Goal: Task Accomplishment & Management: Complete application form

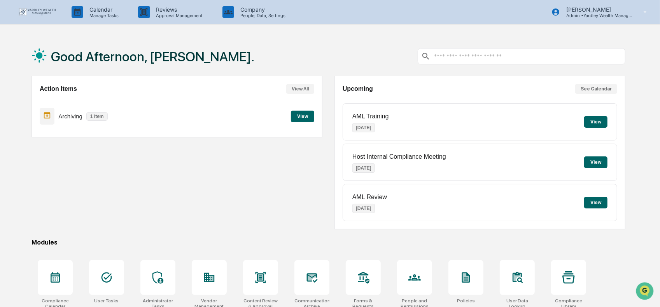
click at [491, 59] on input "text" at bounding box center [527, 56] width 189 height 7
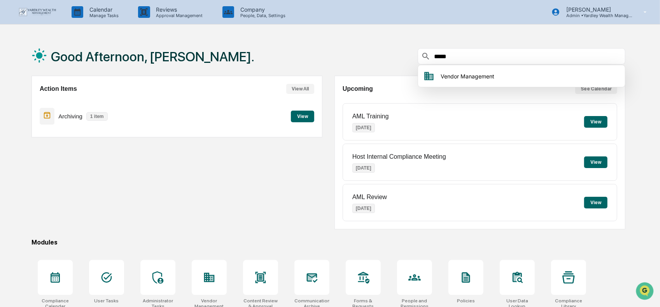
type input "******"
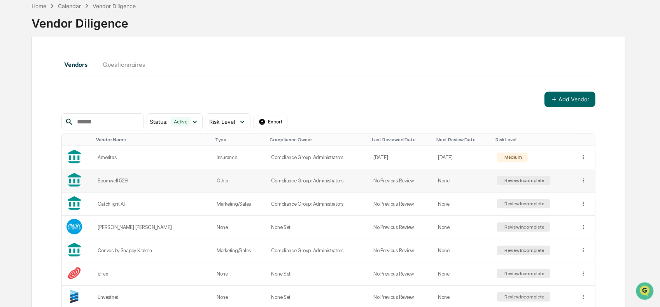
scroll to position [78, 0]
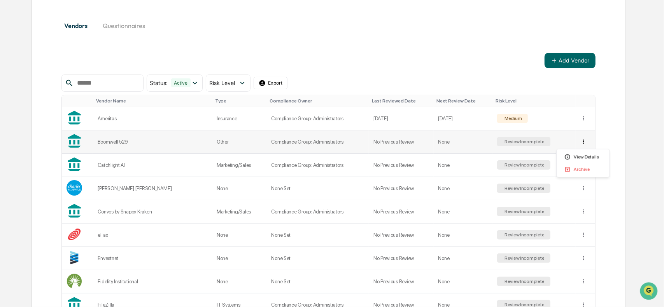
click at [582, 141] on html "Calendar Manage Tasks Reviews Approval Management Company People, Data, Setting…" at bounding box center [332, 75] width 664 height 307
click at [87, 140] on html "Calendar Manage Tasks Reviews Approval Management Company People, Data, Setting…" at bounding box center [332, 75] width 664 height 307
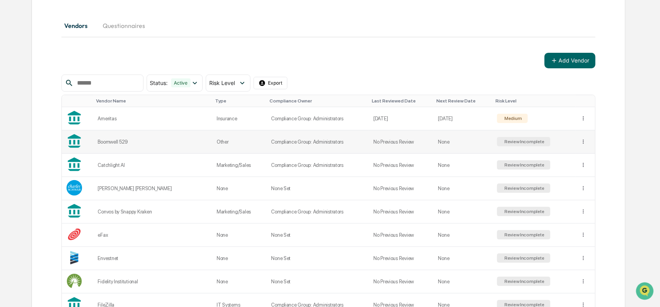
click at [512, 139] on div "Review Incomplete" at bounding box center [524, 141] width 42 height 5
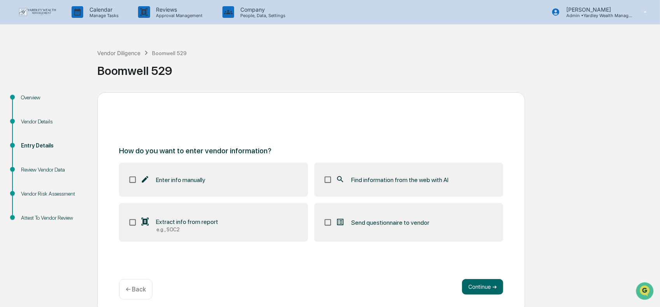
click at [390, 178] on span "Find information from the web with AI" at bounding box center [399, 179] width 97 height 7
click at [490, 282] on button "Continue ➔" at bounding box center [482, 288] width 41 height 16
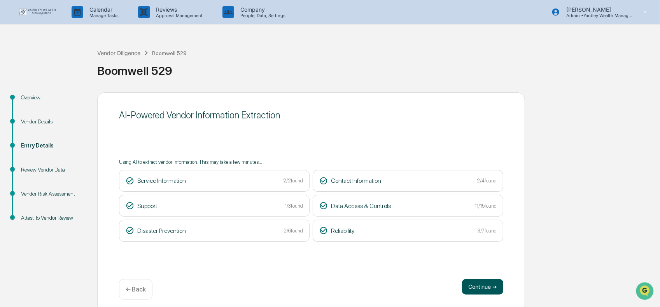
click at [472, 287] on button "Continue ➔" at bounding box center [482, 288] width 41 height 16
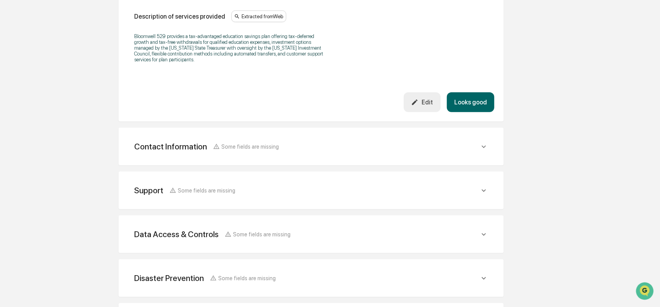
scroll to position [314, 0]
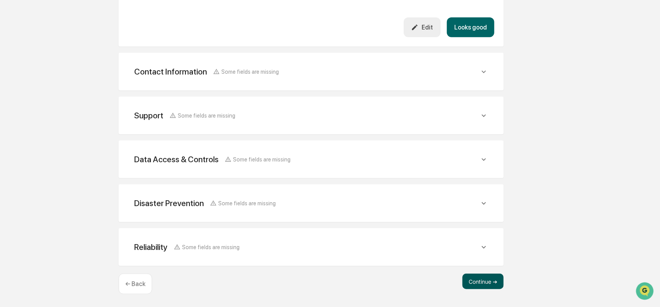
click at [498, 282] on button "Continue ➔" at bounding box center [482, 282] width 41 height 16
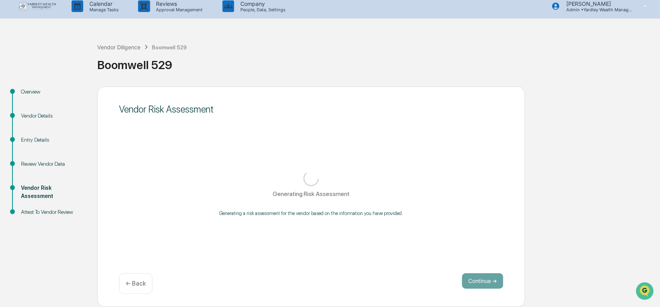
scroll to position [5, 0]
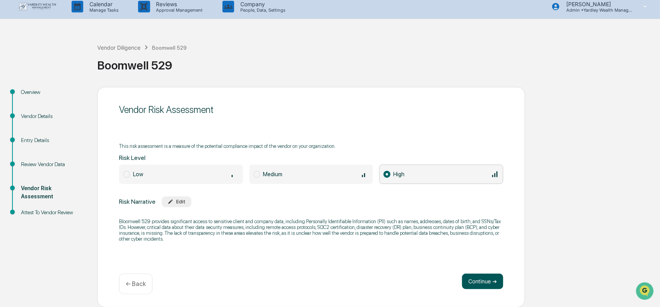
click at [473, 282] on button "Continue ➔" at bounding box center [482, 282] width 41 height 16
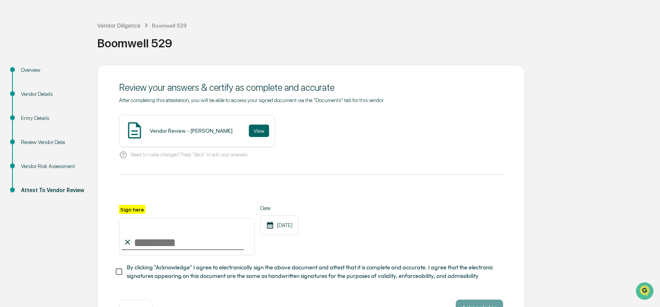
scroll to position [0, 0]
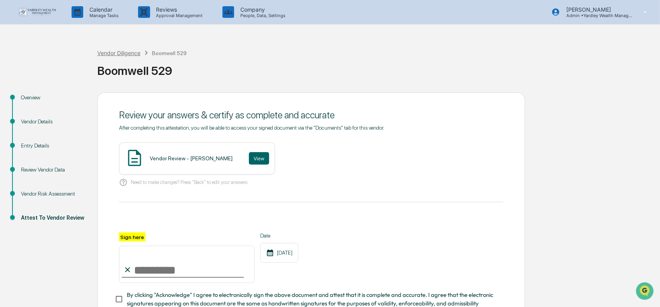
click at [115, 52] on div "Vendor Diligence" at bounding box center [118, 53] width 43 height 7
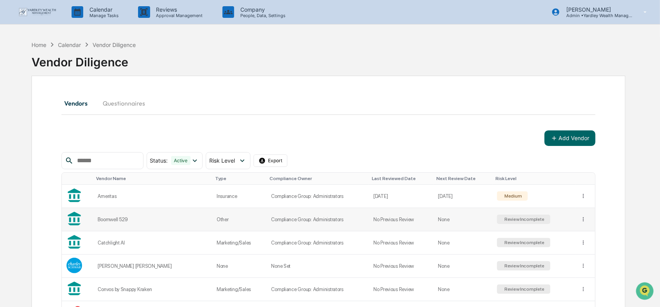
click at [533, 218] on div "Review Incomplete" at bounding box center [524, 219] width 42 height 5
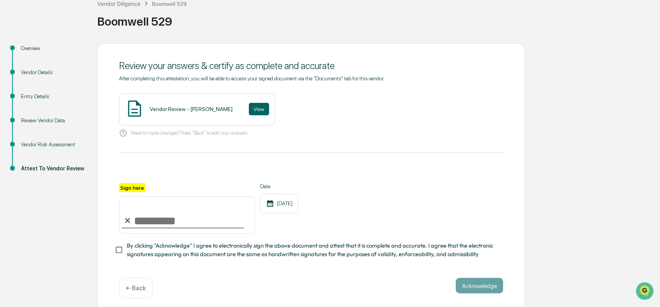
scroll to position [56, 0]
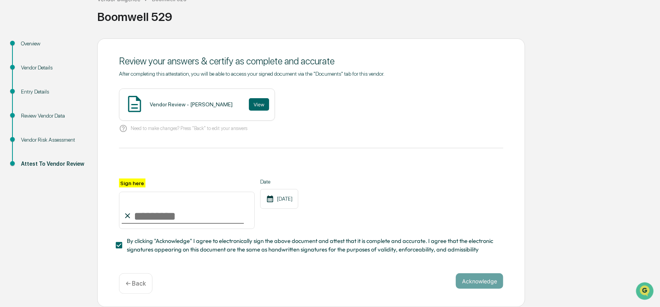
click at [161, 216] on input "Sign here" at bounding box center [187, 210] width 136 height 37
type input "**********"
click at [475, 282] on button "Acknowledge" at bounding box center [479, 282] width 47 height 16
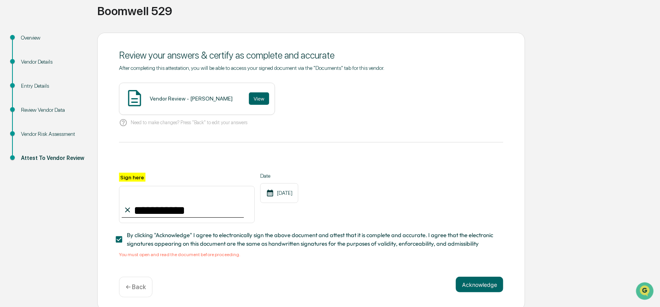
scroll to position [66, 0]
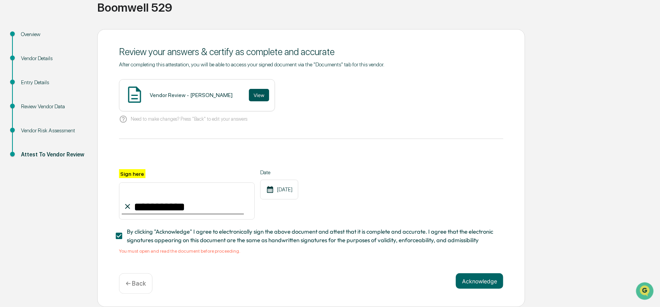
click at [249, 93] on button "View" at bounding box center [259, 95] width 20 height 12
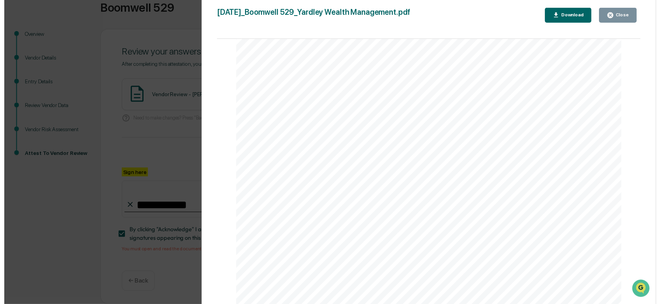
scroll to position [878, 0]
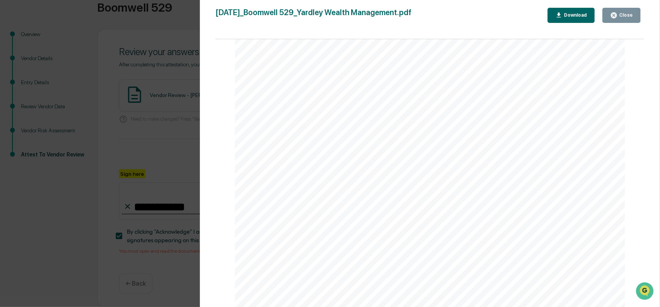
click at [613, 17] on icon "button" at bounding box center [614, 15] width 6 height 6
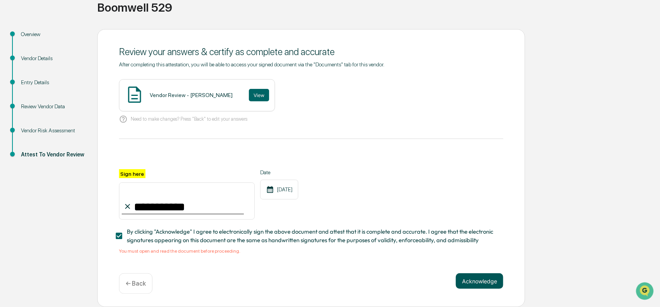
click at [466, 279] on button "Acknowledge" at bounding box center [479, 282] width 47 height 16
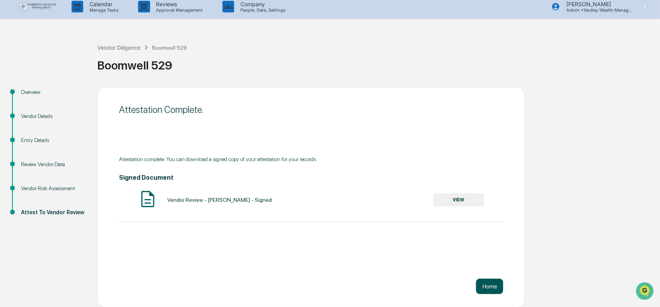
click at [494, 289] on button "Home" at bounding box center [489, 287] width 27 height 16
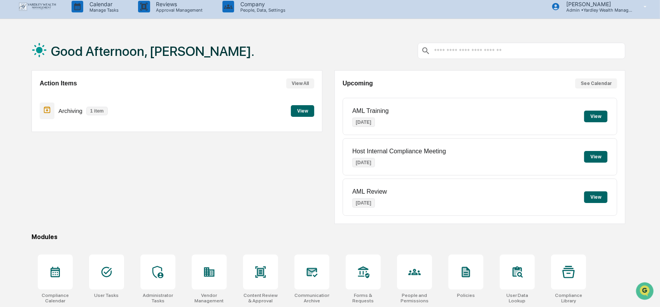
click at [467, 49] on input "text" at bounding box center [527, 50] width 189 height 7
click at [441, 53] on input "text" at bounding box center [527, 50] width 189 height 7
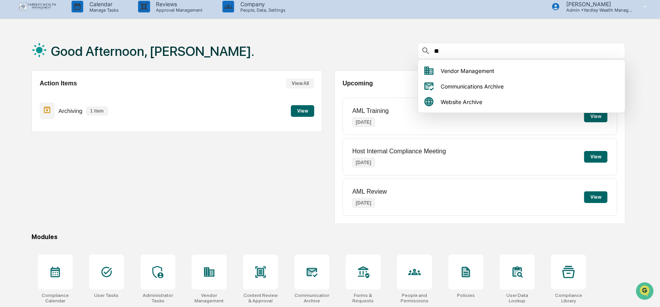
type input "***"
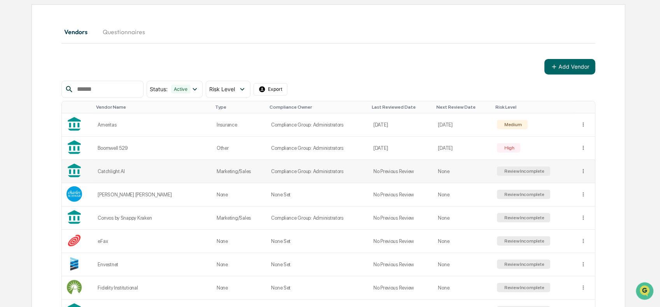
scroll to position [83, 0]
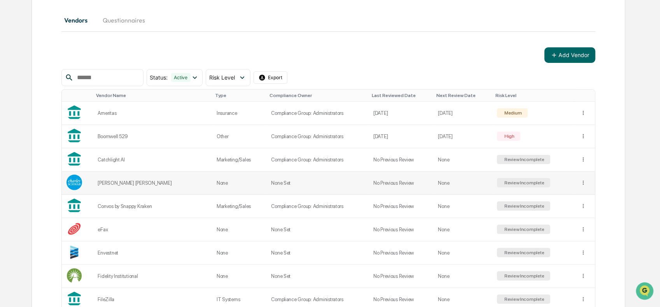
click at [530, 184] on div "Review Incomplete" at bounding box center [524, 182] width 42 height 5
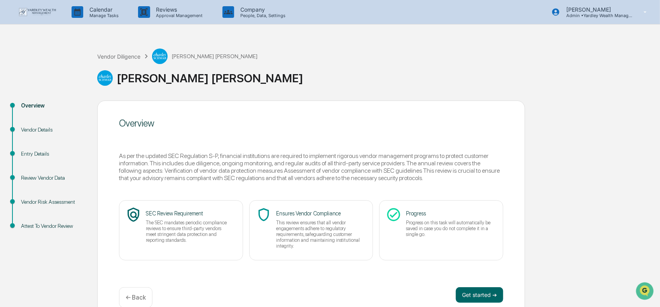
scroll to position [13, 0]
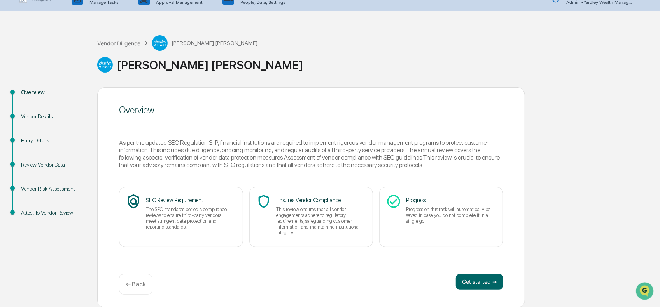
click at [33, 116] on div "Vendor Details" at bounding box center [53, 117] width 64 height 8
click at [35, 140] on div "Entry Details" at bounding box center [53, 141] width 64 height 8
click at [470, 277] on button "Get started ➔" at bounding box center [479, 282] width 47 height 16
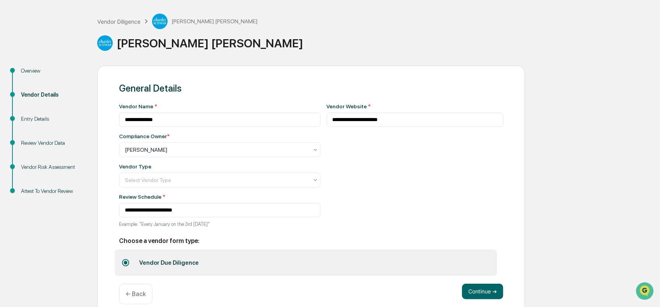
scroll to position [46, 0]
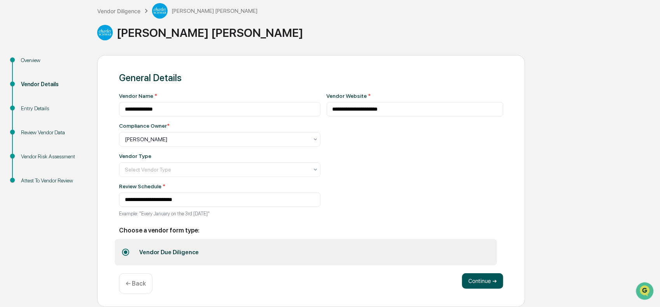
click at [471, 283] on button "Continue ➔" at bounding box center [482, 282] width 41 height 16
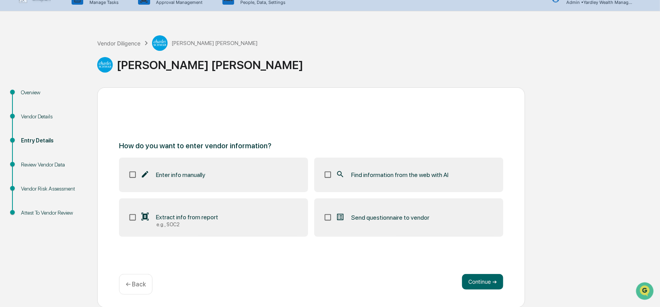
click at [398, 175] on span "Find information from the web with AI" at bounding box center [399, 174] width 97 height 7
click at [487, 278] on button "Continue ➔" at bounding box center [482, 282] width 41 height 16
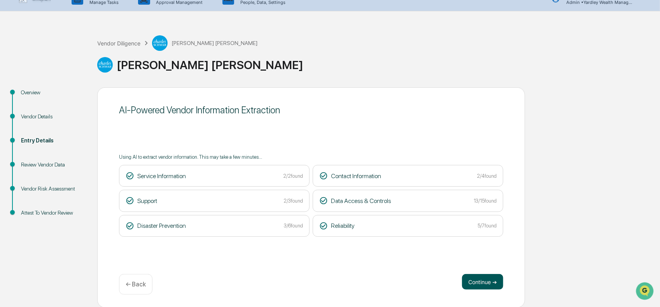
click at [466, 283] on button "Continue ➔" at bounding box center [482, 282] width 41 height 16
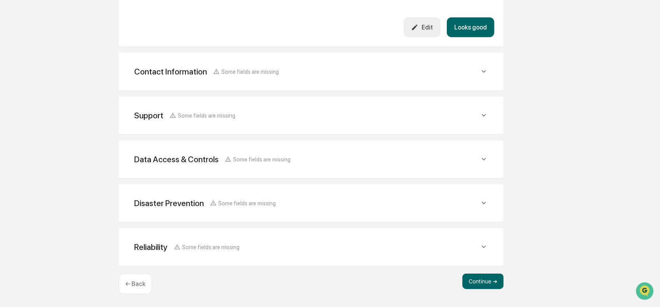
scroll to position [335, 0]
click at [470, 283] on button "Continue ➔" at bounding box center [482, 282] width 41 height 16
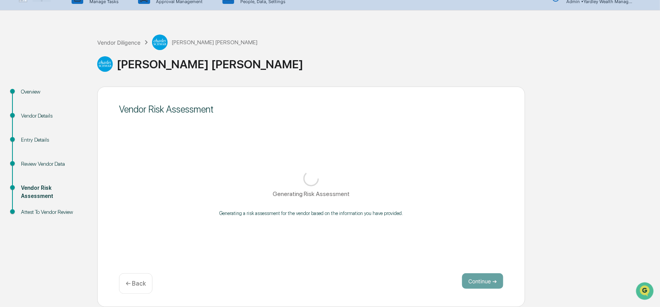
scroll to position [13, 0]
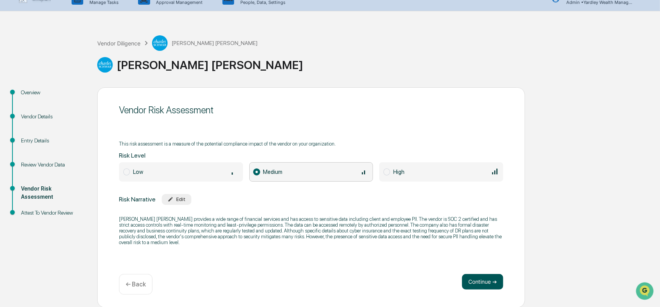
click at [487, 280] on button "Continue ➔" at bounding box center [482, 282] width 41 height 16
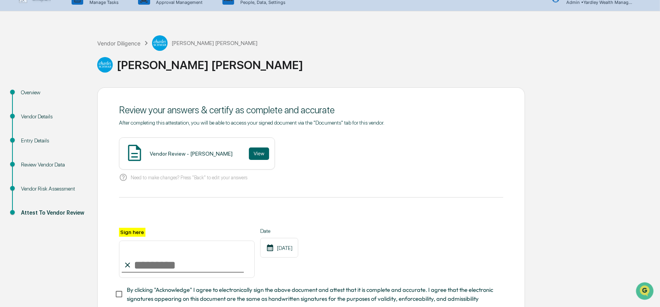
click at [187, 266] on input "Sign here" at bounding box center [187, 259] width 136 height 37
click at [249, 154] on button "View" at bounding box center [259, 154] width 20 height 12
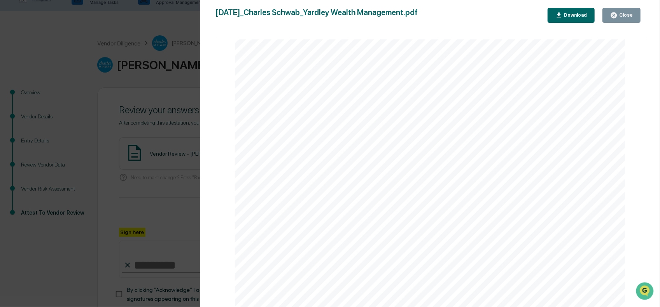
scroll to position [1455, 0]
click at [616, 9] on button "Close" at bounding box center [621, 15] width 38 height 15
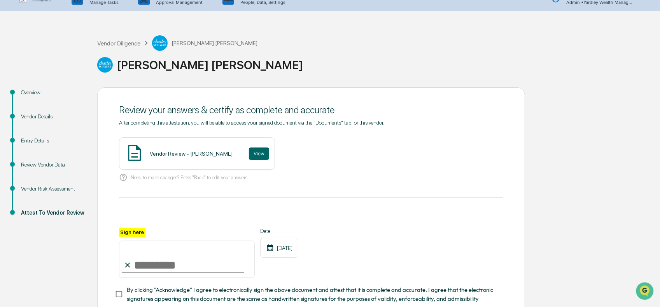
click at [183, 262] on input "Sign here" at bounding box center [187, 259] width 136 height 37
type input "**********"
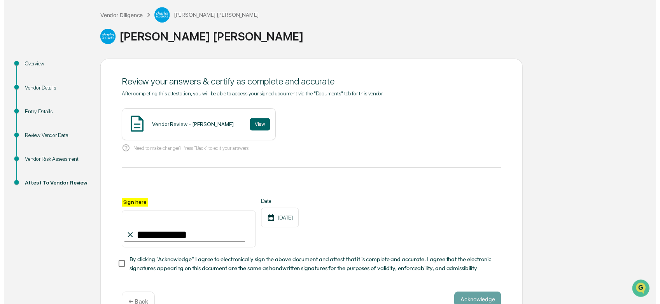
scroll to position [64, 0]
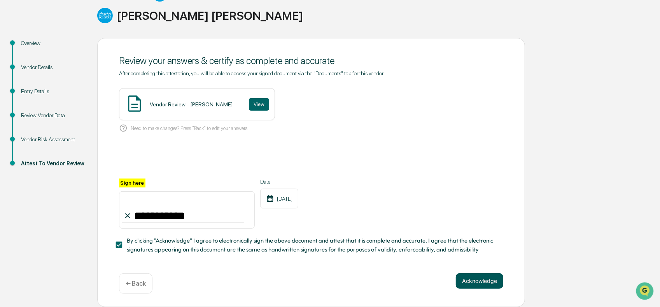
click at [469, 284] on button "Acknowledge" at bounding box center [479, 282] width 47 height 16
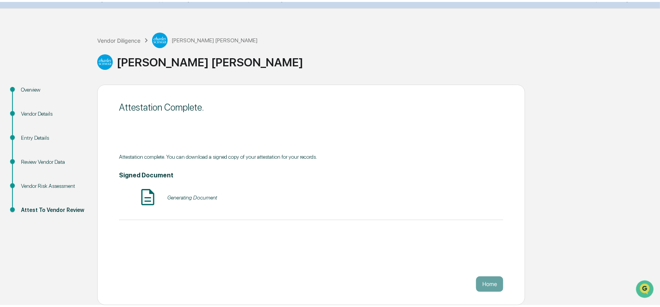
scroll to position [13, 0]
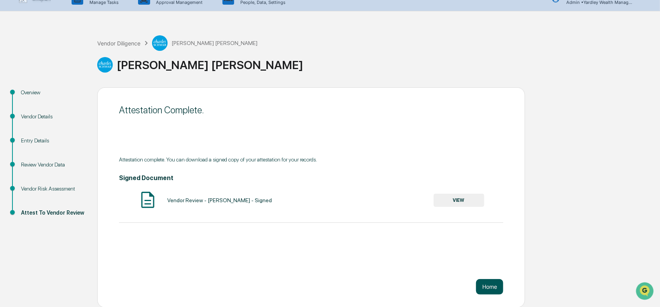
click at [489, 282] on button "Home" at bounding box center [489, 288] width 27 height 16
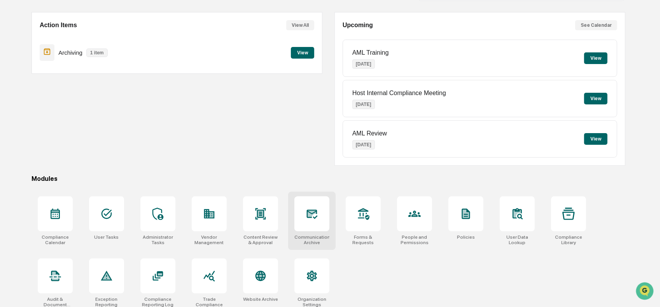
scroll to position [68, 0]
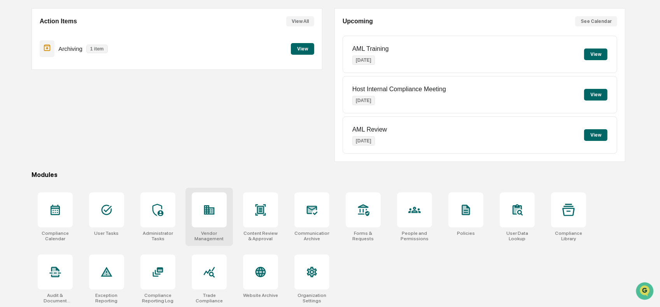
click at [198, 206] on div at bounding box center [209, 210] width 35 height 35
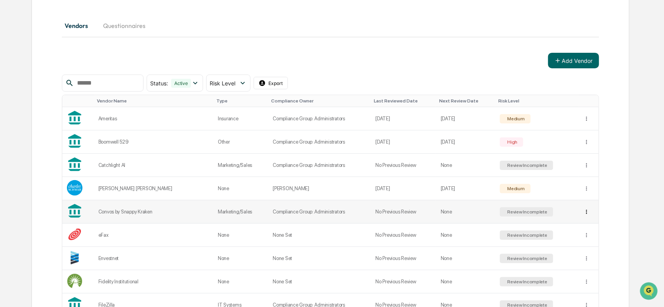
click at [582, 212] on html "Calendar Manage Tasks Reviews Approval Management Company People, Data, Setting…" at bounding box center [332, 75] width 664 height 307
click at [578, 241] on div "Archive" at bounding box center [583, 239] width 50 height 12
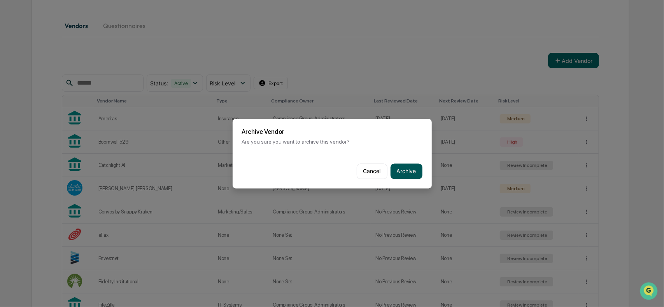
click at [397, 172] on button "Archive" at bounding box center [406, 172] width 32 height 16
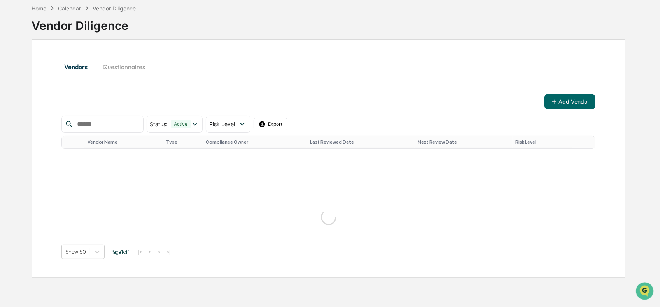
scroll to position [78, 0]
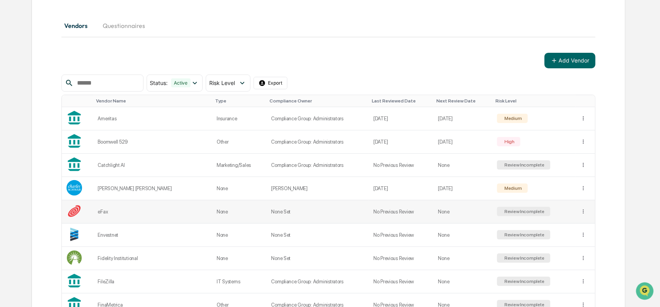
click at [540, 211] on div "Review Incomplete" at bounding box center [524, 211] width 42 height 5
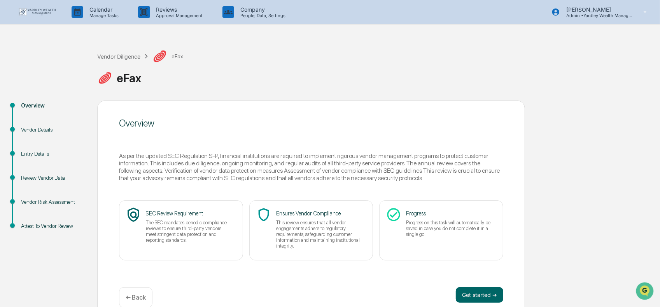
scroll to position [13, 0]
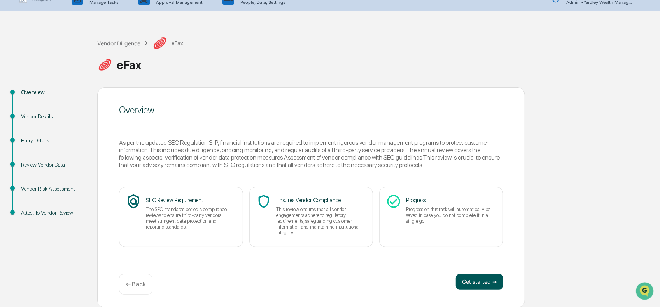
click at [480, 286] on button "Get started ➔" at bounding box center [479, 282] width 47 height 16
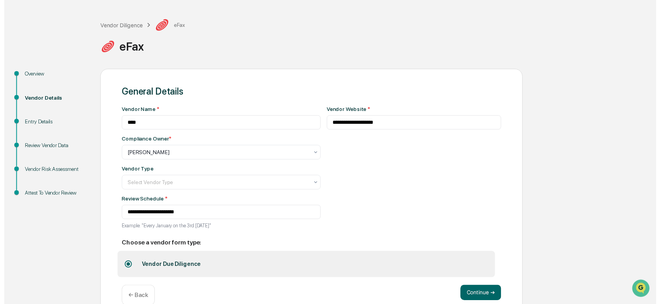
scroll to position [46, 0]
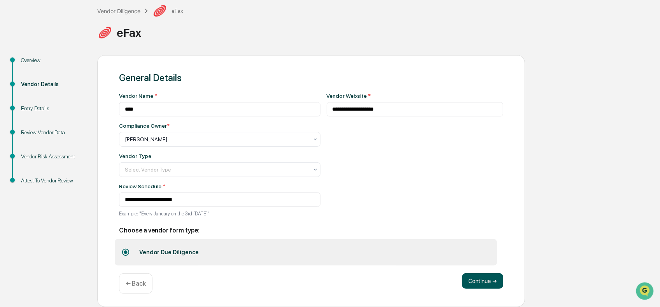
click at [468, 278] on button "Continue ➔" at bounding box center [482, 282] width 41 height 16
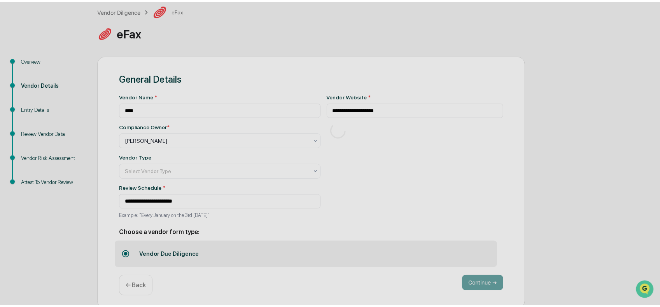
scroll to position [13, 0]
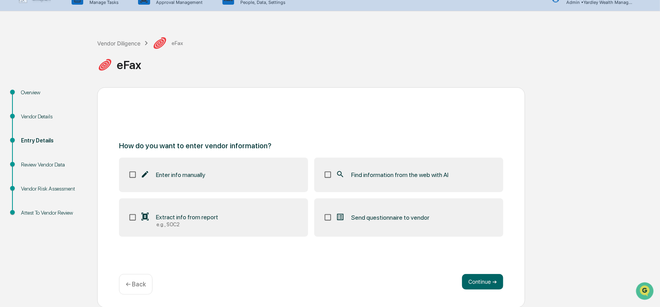
click at [357, 176] on span "Find information from the web with AI" at bounding box center [399, 174] width 97 height 7
click at [473, 282] on button "Continue ➔" at bounding box center [482, 282] width 41 height 16
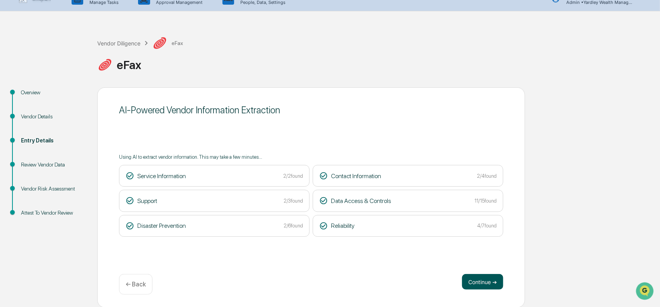
click at [487, 276] on button "Continue ➔" at bounding box center [482, 282] width 41 height 16
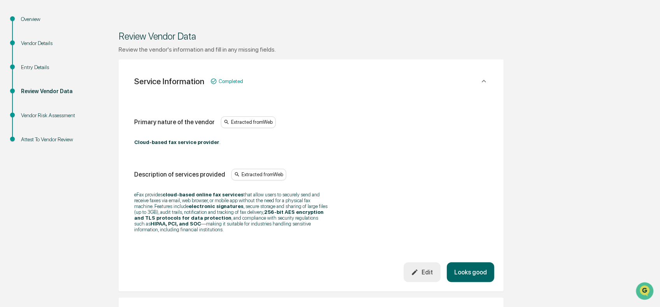
scroll to position [91, 0]
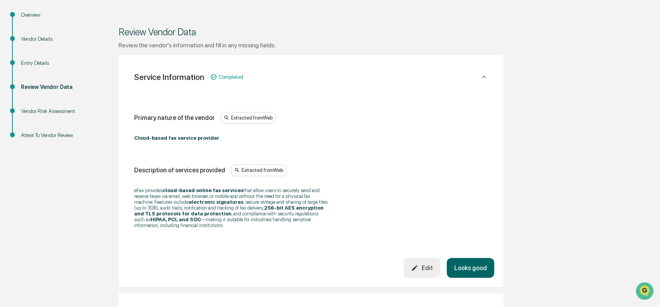
click at [473, 261] on button "Looks good" at bounding box center [470, 269] width 47 height 20
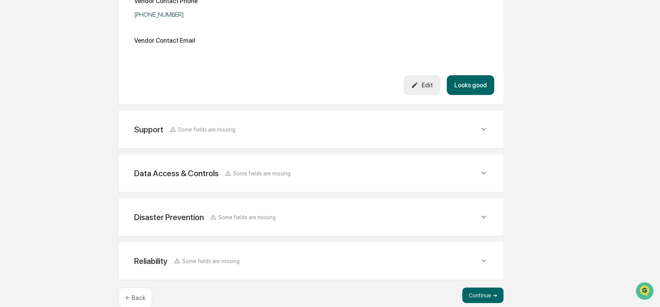
scroll to position [334, 0]
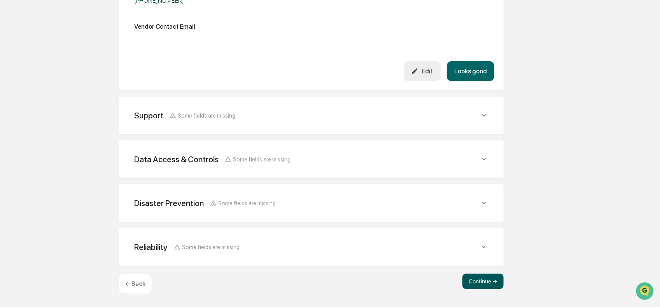
click at [494, 287] on button "Continue ➔" at bounding box center [482, 282] width 41 height 16
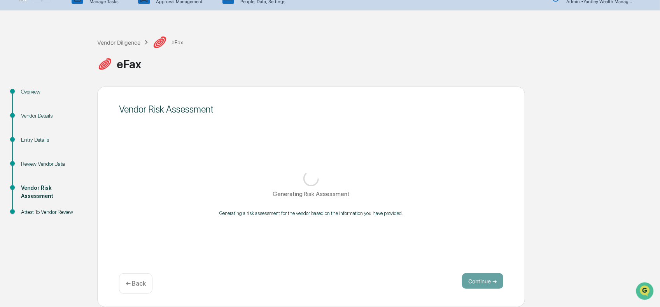
scroll to position [13, 0]
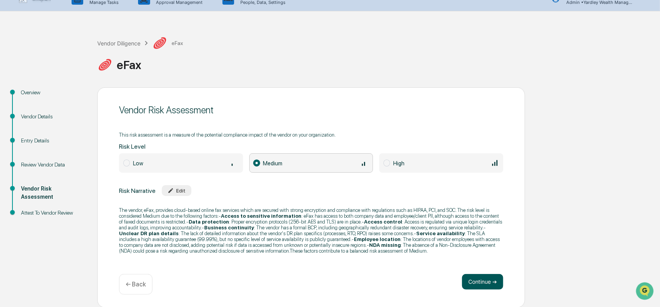
click at [464, 282] on button "Continue ➔" at bounding box center [482, 282] width 41 height 16
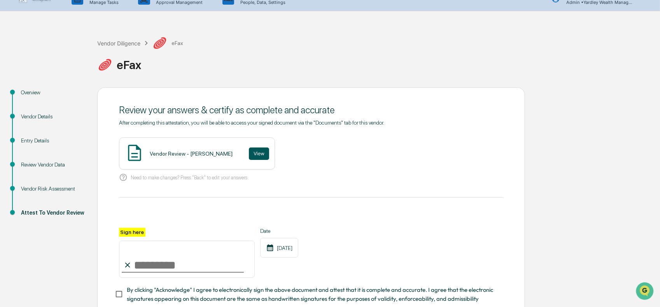
click at [249, 155] on button "View" at bounding box center [259, 154] width 20 height 12
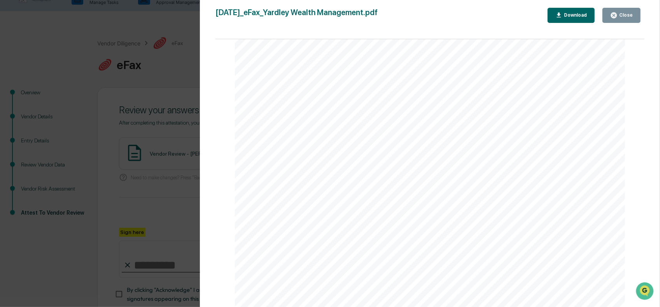
scroll to position [1455, 0]
click at [614, 15] on icon "button" at bounding box center [614, 15] width 6 height 6
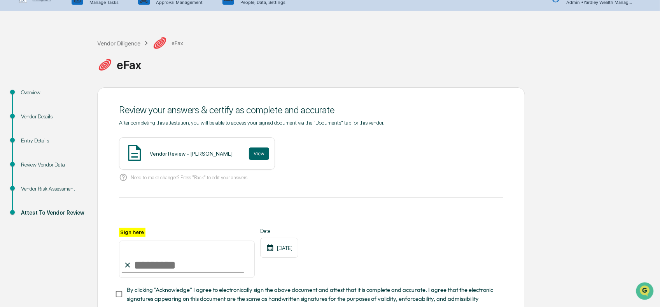
click at [175, 266] on input "Sign here" at bounding box center [187, 259] width 136 height 37
click at [174, 269] on input "Sign here" at bounding box center [187, 259] width 136 height 37
click at [144, 267] on input "Sign here" at bounding box center [187, 259] width 136 height 37
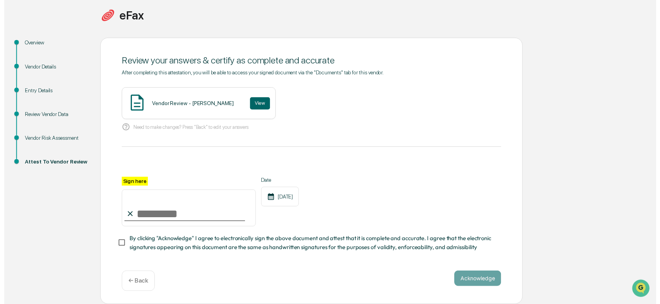
scroll to position [64, 0]
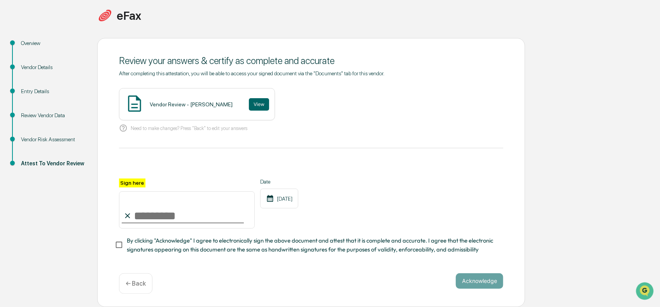
click at [155, 213] on input "Sign here" at bounding box center [187, 210] width 136 height 37
type input "**********"
click at [482, 283] on button "Acknowledge" at bounding box center [479, 282] width 47 height 16
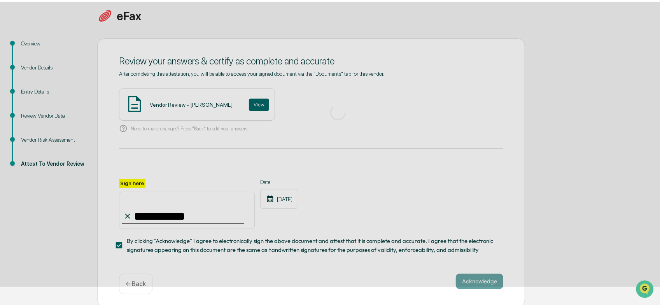
scroll to position [13, 0]
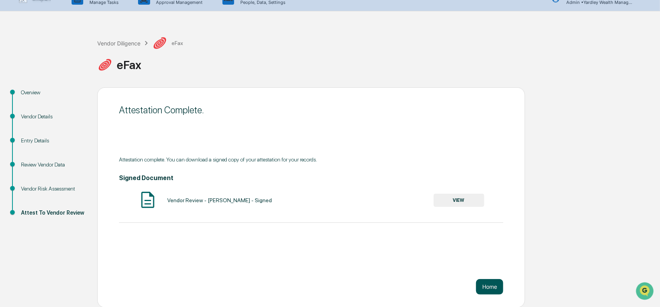
click at [489, 285] on button "Home" at bounding box center [489, 288] width 27 height 16
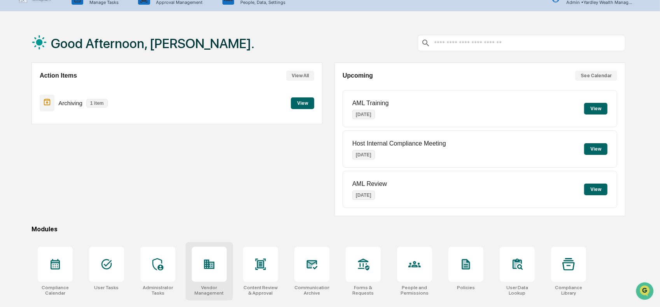
click at [211, 266] on icon at bounding box center [211, 265] width 4 height 5
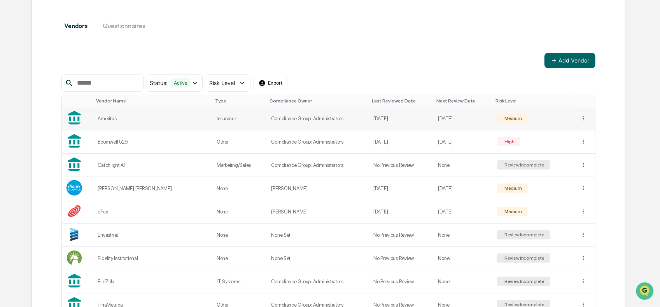
scroll to position [117, 0]
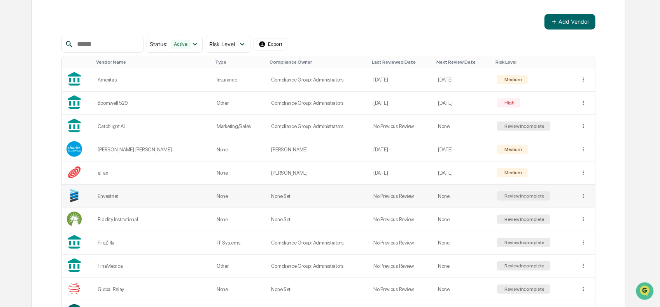
click at [507, 196] on div "Review Incomplete" at bounding box center [524, 196] width 42 height 5
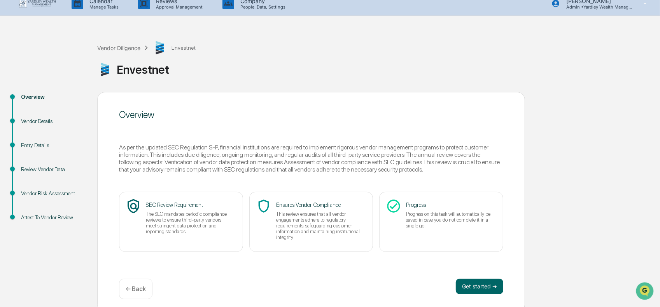
scroll to position [13, 0]
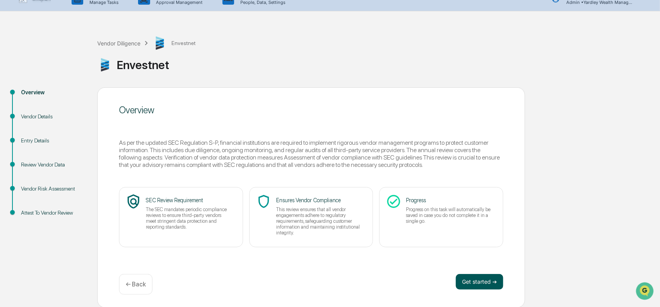
click at [476, 282] on button "Get started ➔" at bounding box center [479, 282] width 47 height 16
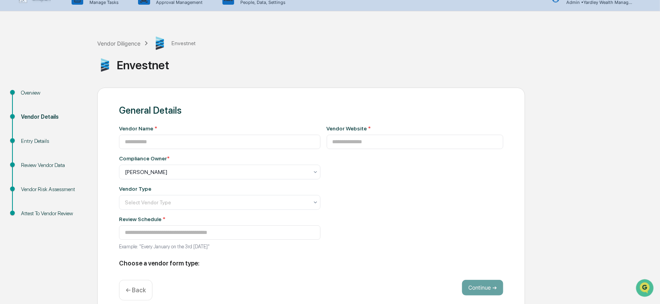
type input "*********"
type input "**********"
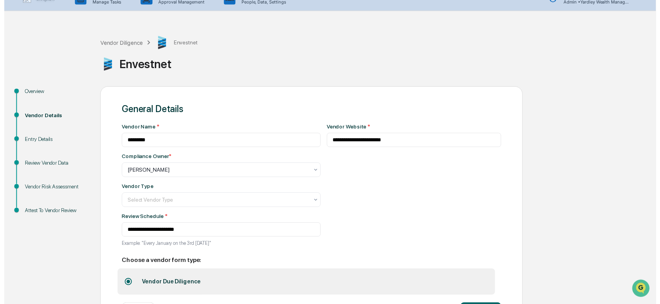
scroll to position [46, 0]
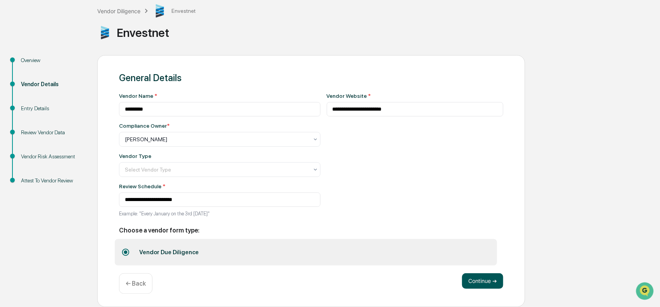
click at [471, 282] on button "Continue ➔" at bounding box center [482, 282] width 41 height 16
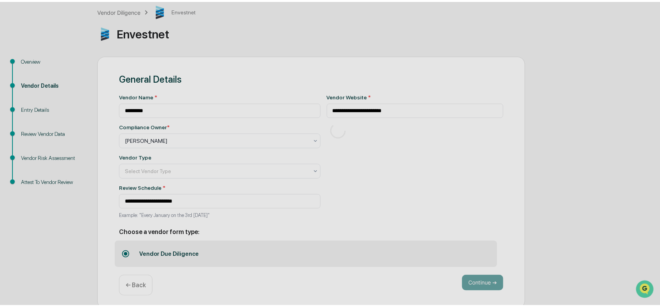
scroll to position [13, 0]
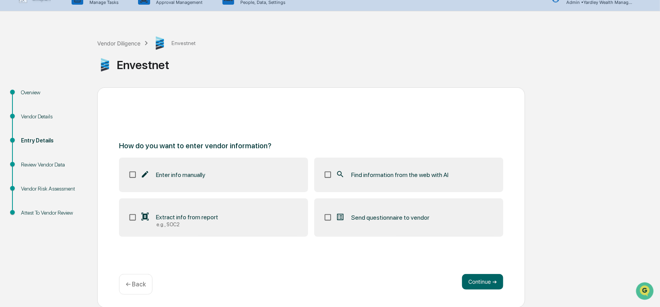
click at [351, 175] on span "Find information from the web with AI" at bounding box center [399, 174] width 97 height 7
click at [476, 281] on button "Continue ➔" at bounding box center [482, 282] width 41 height 16
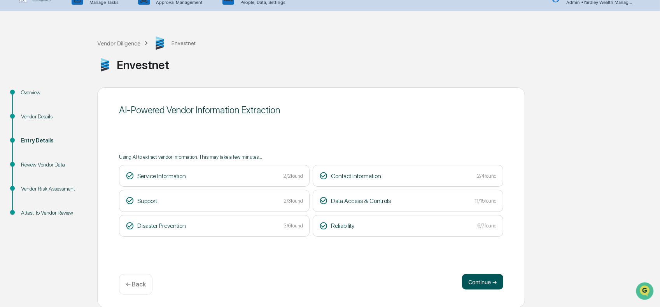
click at [487, 280] on button "Continue ➔" at bounding box center [482, 282] width 41 height 16
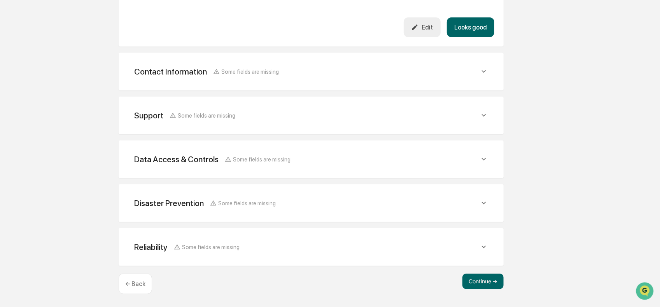
scroll to position [329, 0]
click at [472, 286] on button "Continue ➔" at bounding box center [482, 282] width 41 height 16
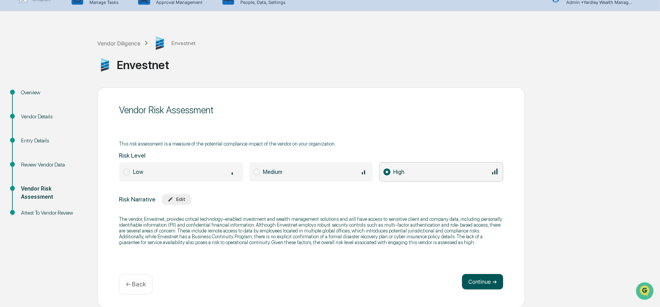
click at [479, 279] on button "Continue ➔" at bounding box center [482, 282] width 41 height 16
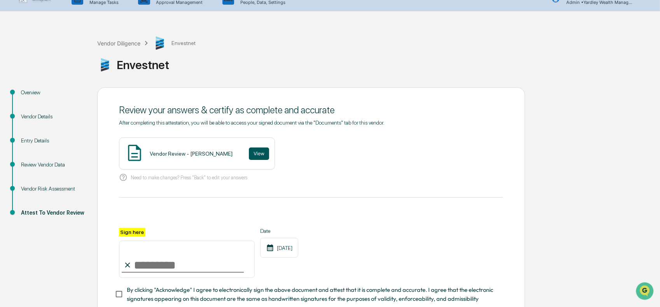
click at [249, 154] on button "View" at bounding box center [259, 154] width 20 height 12
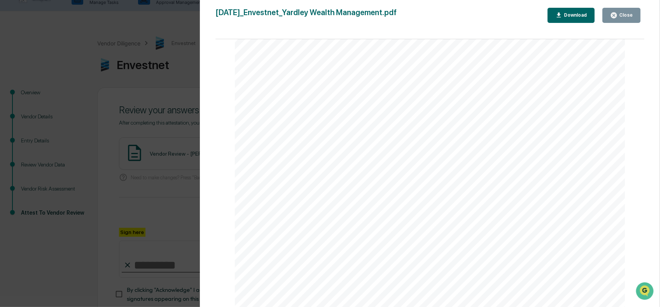
scroll to position [1205, 0]
click at [617, 16] on icon "button" at bounding box center [614, 15] width 6 height 6
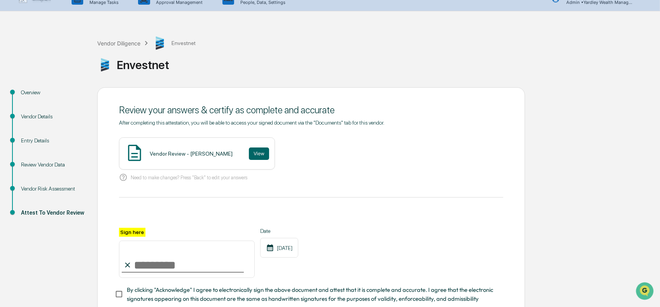
click at [150, 269] on input "Sign here" at bounding box center [187, 259] width 136 height 37
click at [161, 269] on input "Sign here" at bounding box center [187, 259] width 136 height 37
type input "**********"
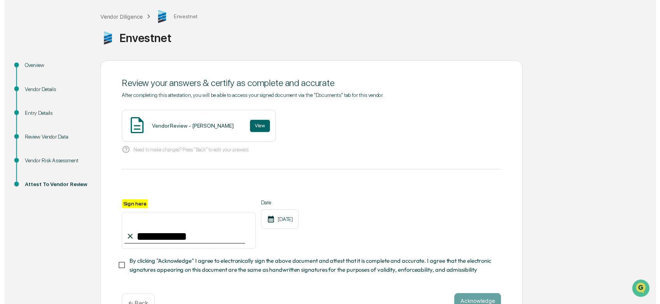
scroll to position [64, 0]
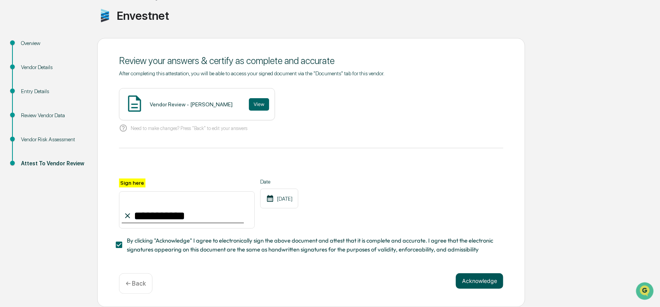
click at [469, 284] on button "Acknowledge" at bounding box center [479, 282] width 47 height 16
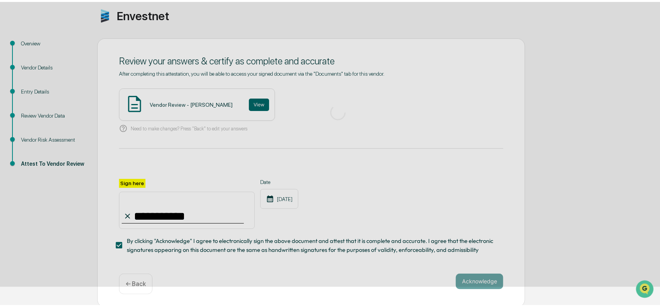
scroll to position [13, 0]
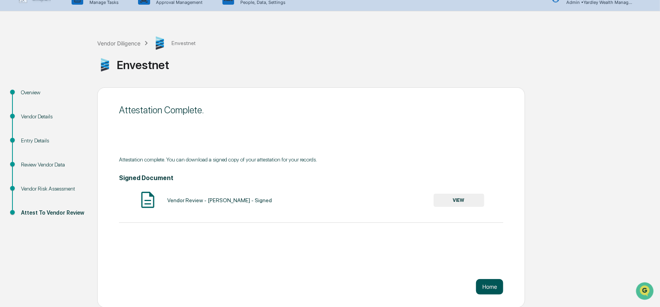
click at [490, 290] on button "Home" at bounding box center [489, 288] width 27 height 16
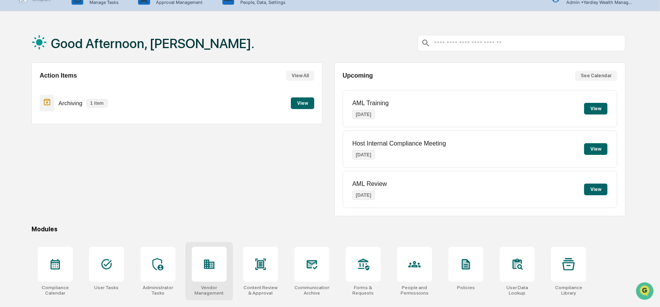
click at [204, 267] on icon at bounding box center [209, 264] width 10 height 9
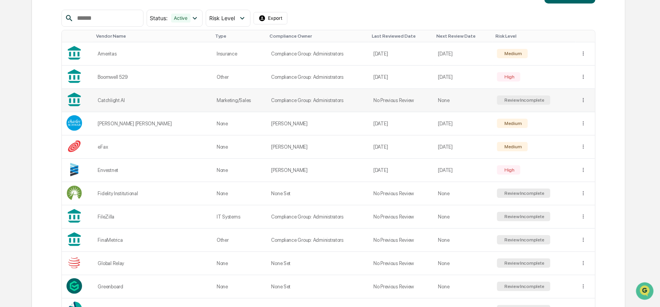
scroll to position [155, 0]
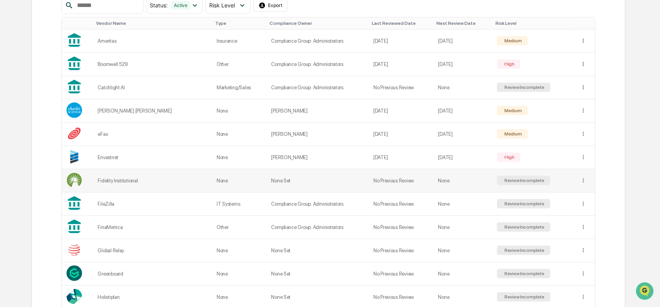
click at [508, 181] on div "Review Incomplete" at bounding box center [524, 180] width 42 height 5
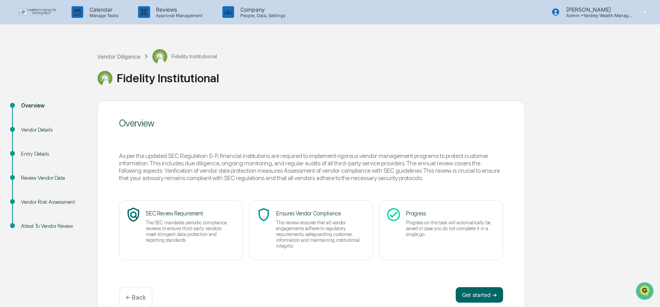
scroll to position [13, 0]
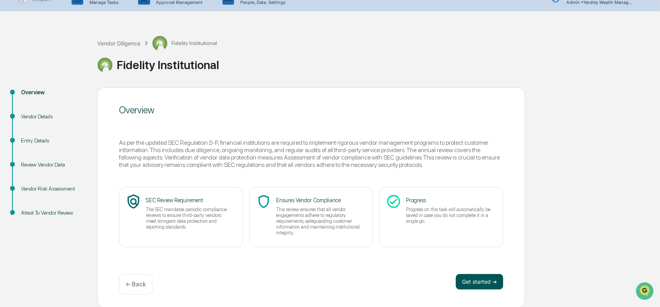
click at [467, 278] on button "Get started ➔" at bounding box center [479, 282] width 47 height 16
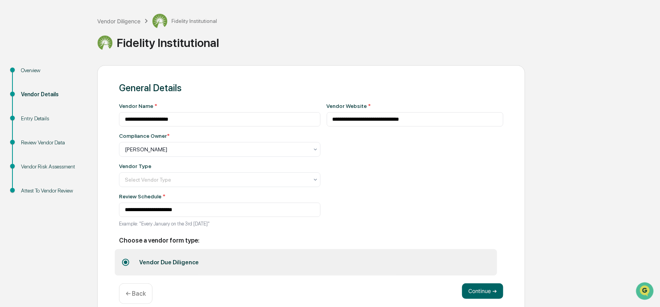
scroll to position [46, 0]
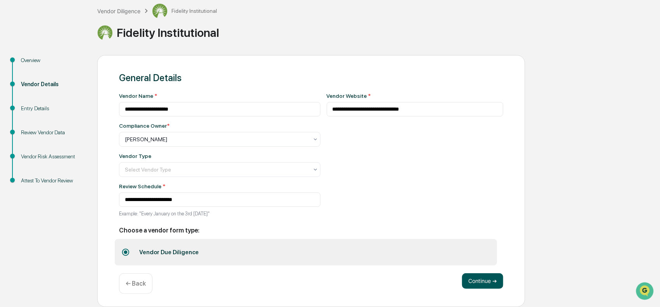
click at [494, 281] on button "Continue ➔" at bounding box center [482, 282] width 41 height 16
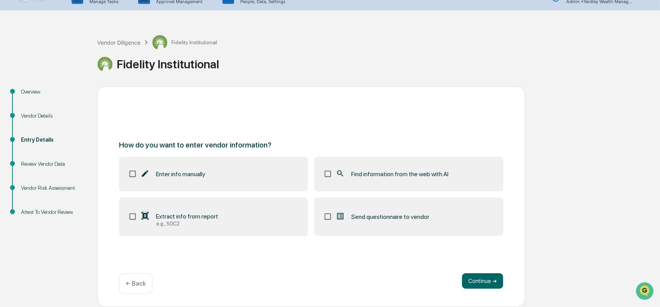
scroll to position [13, 0]
drag, startPoint x: 376, startPoint y: 173, endPoint x: 383, endPoint y: 178, distance: 8.9
click at [376, 173] on span "Find information from the web with AI" at bounding box center [399, 174] width 97 height 7
click at [484, 285] on button "Continue ➔" at bounding box center [482, 282] width 41 height 16
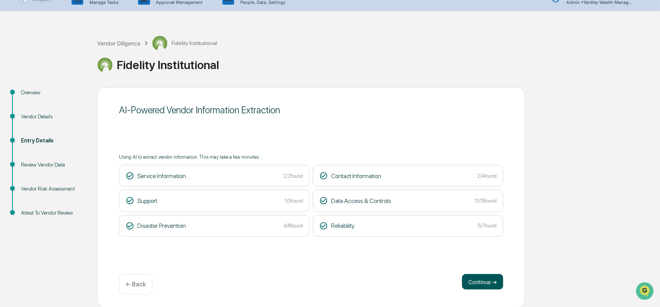
click at [476, 284] on button "Continue ➔" at bounding box center [482, 282] width 41 height 16
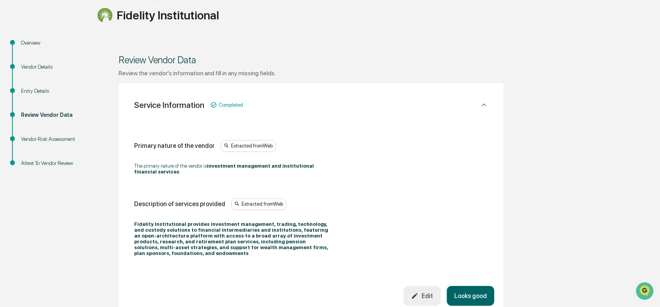
scroll to position [91, 0]
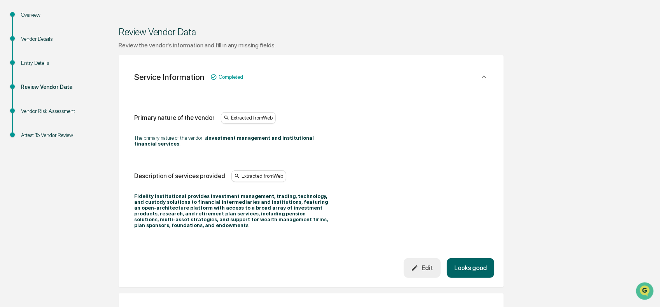
click at [469, 269] on button "Looks good" at bounding box center [470, 269] width 47 height 20
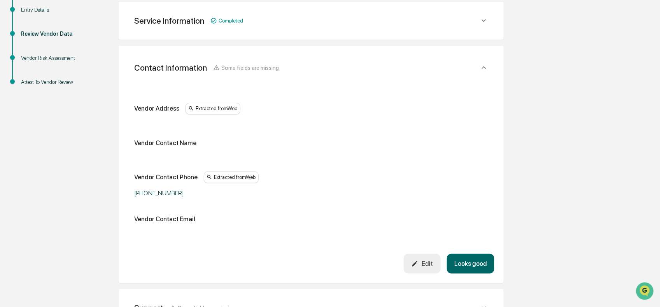
scroll to position [146, 0]
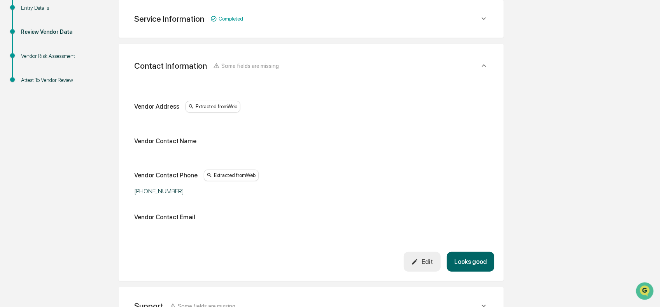
click at [470, 263] on button "Looks good" at bounding box center [470, 262] width 47 height 20
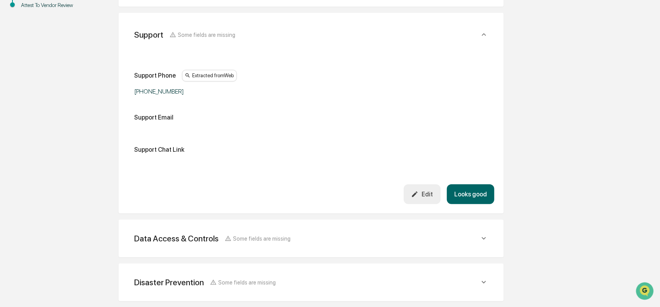
scroll to position [301, 0]
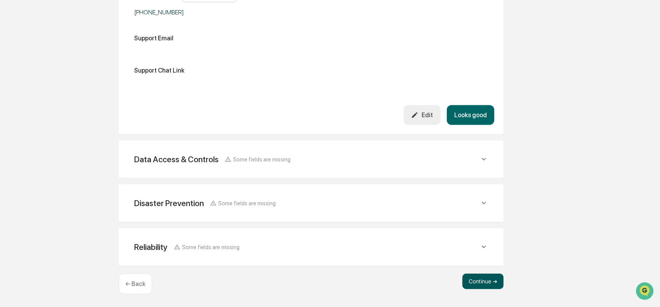
click at [486, 285] on button "Continue ➔" at bounding box center [482, 282] width 41 height 16
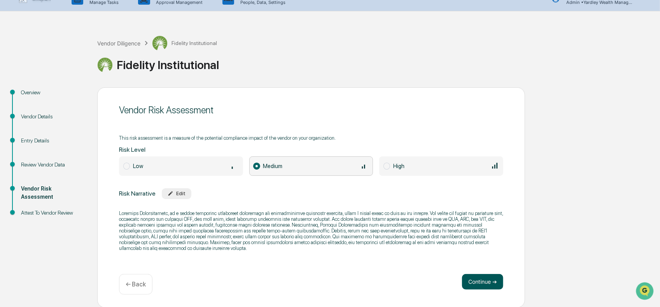
click at [476, 281] on button "Continue ➔" at bounding box center [482, 282] width 41 height 16
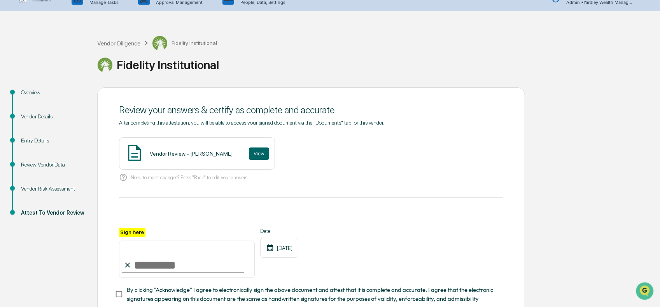
click at [193, 269] on input "Sign here" at bounding box center [187, 259] width 136 height 37
click at [188, 265] on input "Sign here" at bounding box center [187, 259] width 136 height 37
click at [145, 259] on input "Sign here" at bounding box center [187, 259] width 136 height 37
type input "**********"
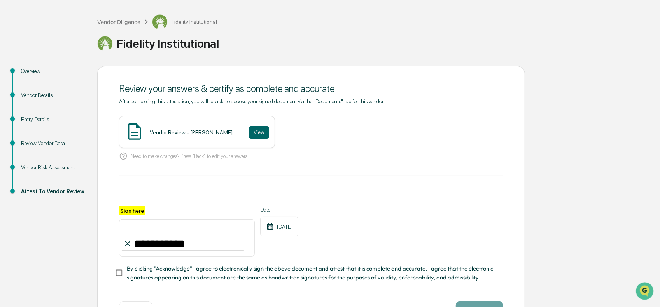
scroll to position [64, 0]
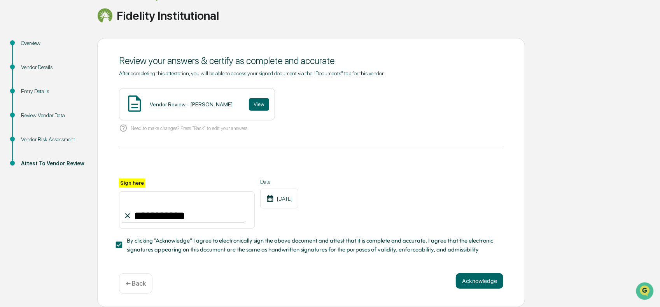
drag, startPoint x: 469, startPoint y: 286, endPoint x: 397, endPoint y: 273, distance: 72.6
click at [461, 283] on button "Acknowledge" at bounding box center [479, 282] width 47 height 16
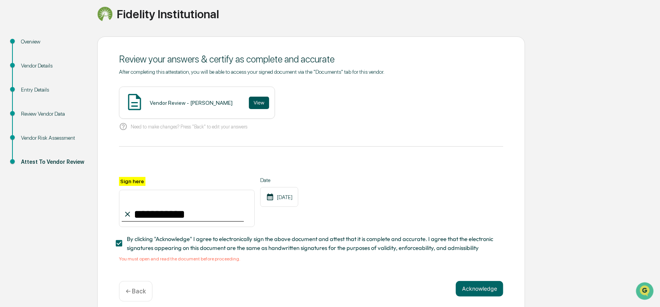
click at [249, 101] on button "View" at bounding box center [259, 103] width 20 height 12
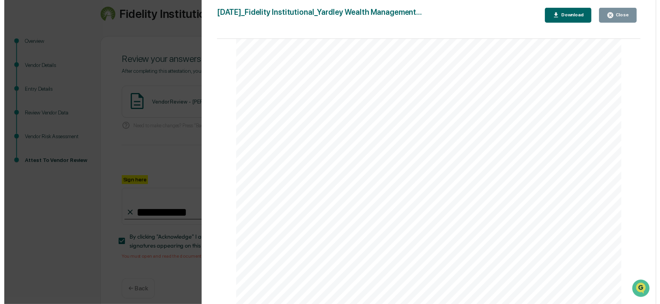
scroll to position [1300, 0]
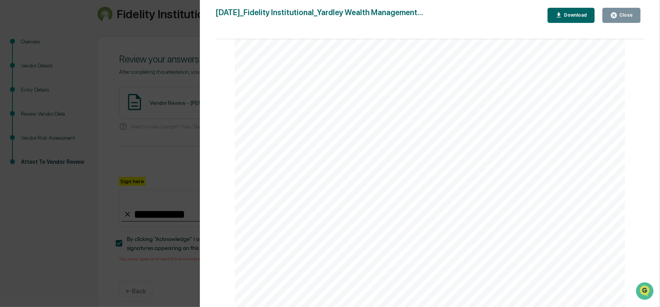
click at [633, 17] on button "Close" at bounding box center [621, 15] width 38 height 15
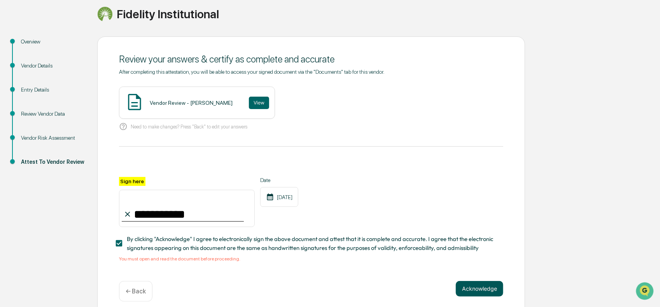
drag, startPoint x: 477, startPoint y: 295, endPoint x: 470, endPoint y: 291, distance: 8.0
click at [474, 292] on button "Acknowledge" at bounding box center [479, 289] width 47 height 16
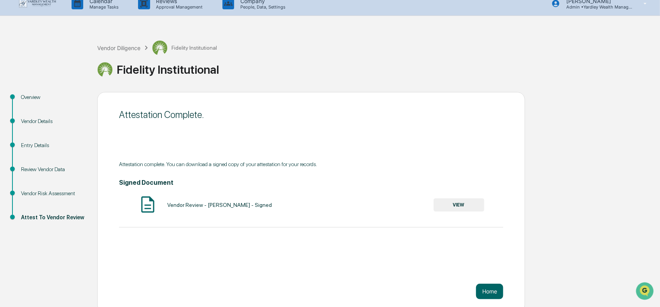
scroll to position [13, 0]
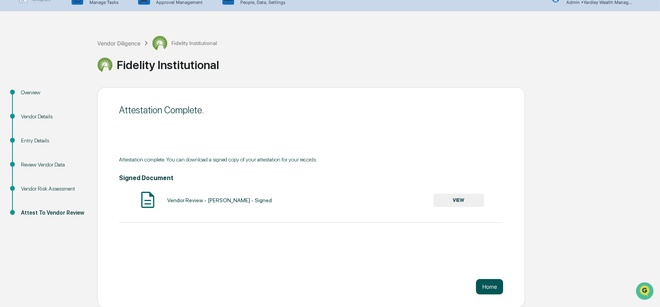
click at [486, 289] on button "Home" at bounding box center [489, 288] width 27 height 16
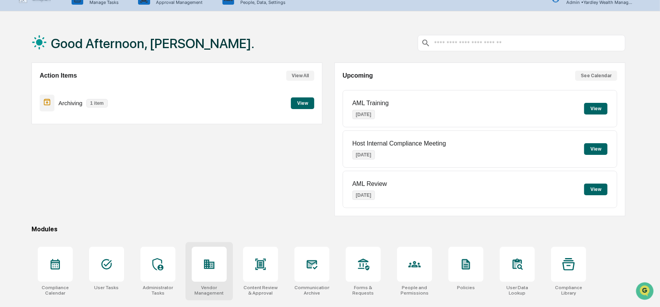
click at [206, 260] on icon at bounding box center [209, 264] width 10 height 9
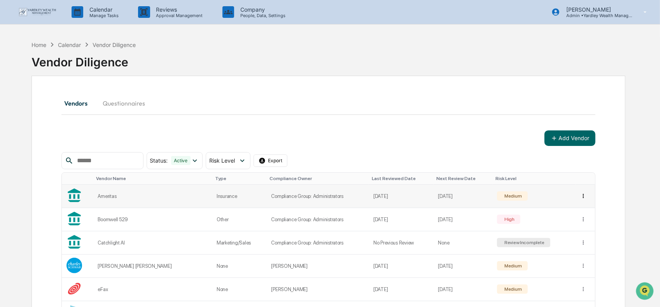
click at [582, 197] on html "Calendar Manage Tasks Reviews Approval Management Company People, Data, Setting…" at bounding box center [330, 153] width 660 height 307
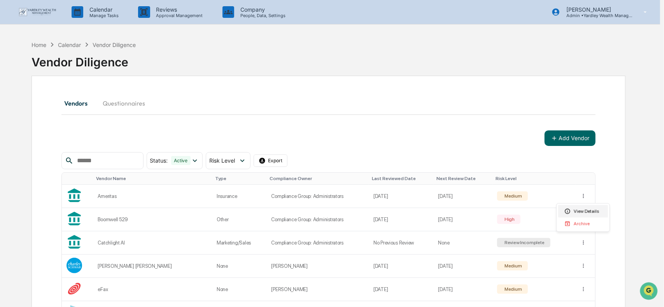
click at [587, 213] on div "View Details" at bounding box center [583, 211] width 50 height 12
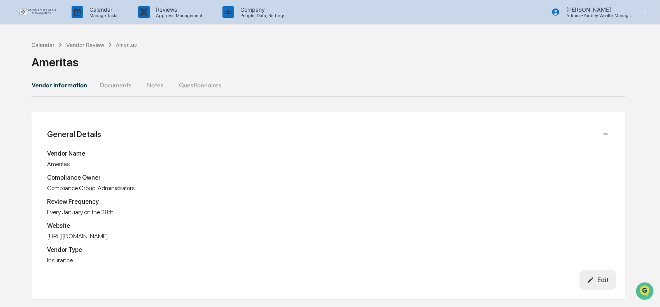
click at [129, 84] on button "Documents" at bounding box center [115, 85] width 44 height 19
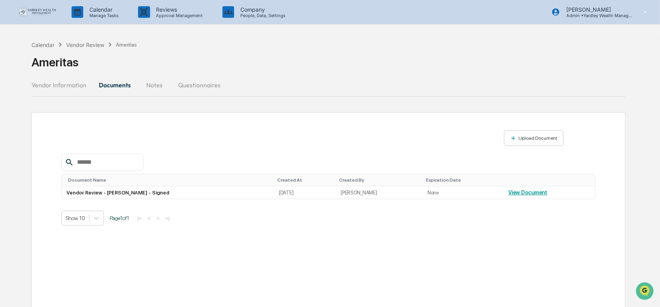
click at [154, 85] on button "Notes" at bounding box center [154, 85] width 35 height 19
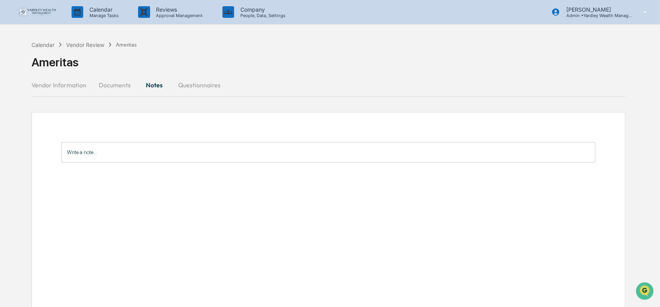
click at [194, 84] on button "Questionnaires" at bounding box center [199, 85] width 55 height 19
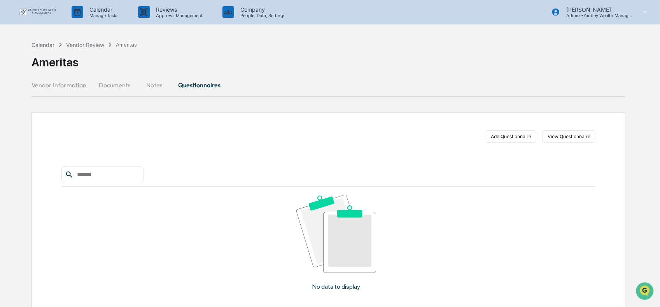
click at [117, 83] on button "Documents" at bounding box center [115, 85] width 44 height 19
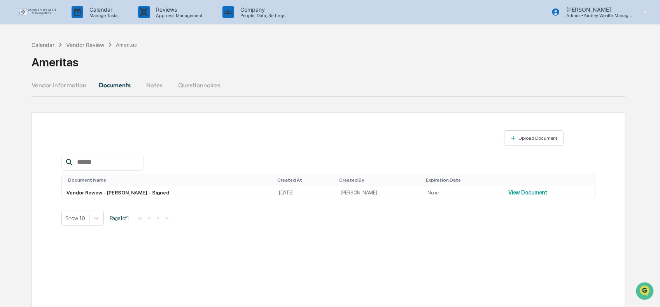
click at [47, 82] on button "Vendor Information" at bounding box center [61, 85] width 61 height 19
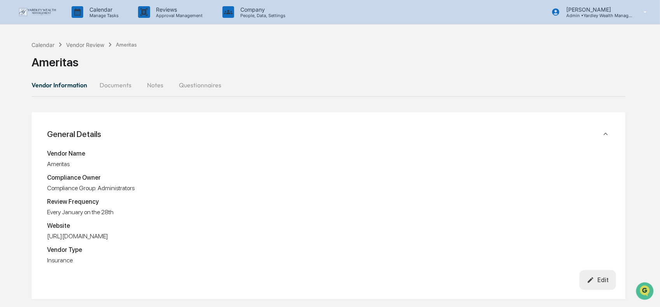
click at [40, 13] on img at bounding box center [37, 12] width 37 height 9
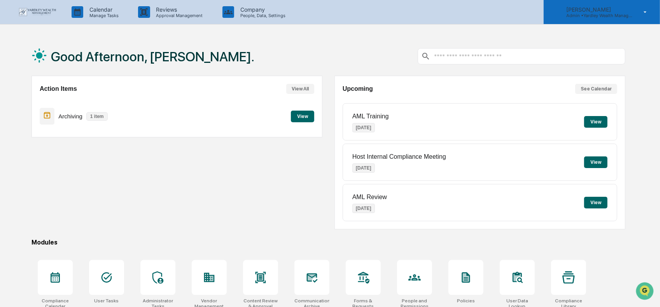
click at [644, 12] on icon at bounding box center [645, 12] width 14 height 7
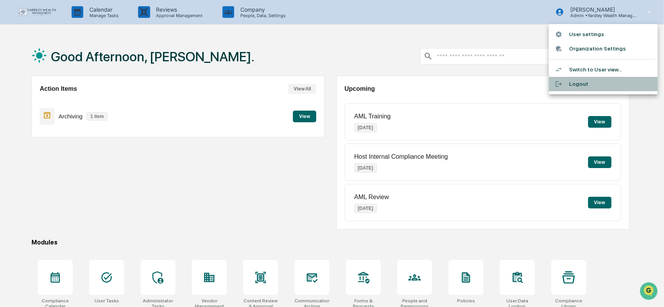
click at [587, 82] on li "Logout" at bounding box center [603, 84] width 109 height 14
